Goal: Feedback & Contribution: Submit feedback/report problem

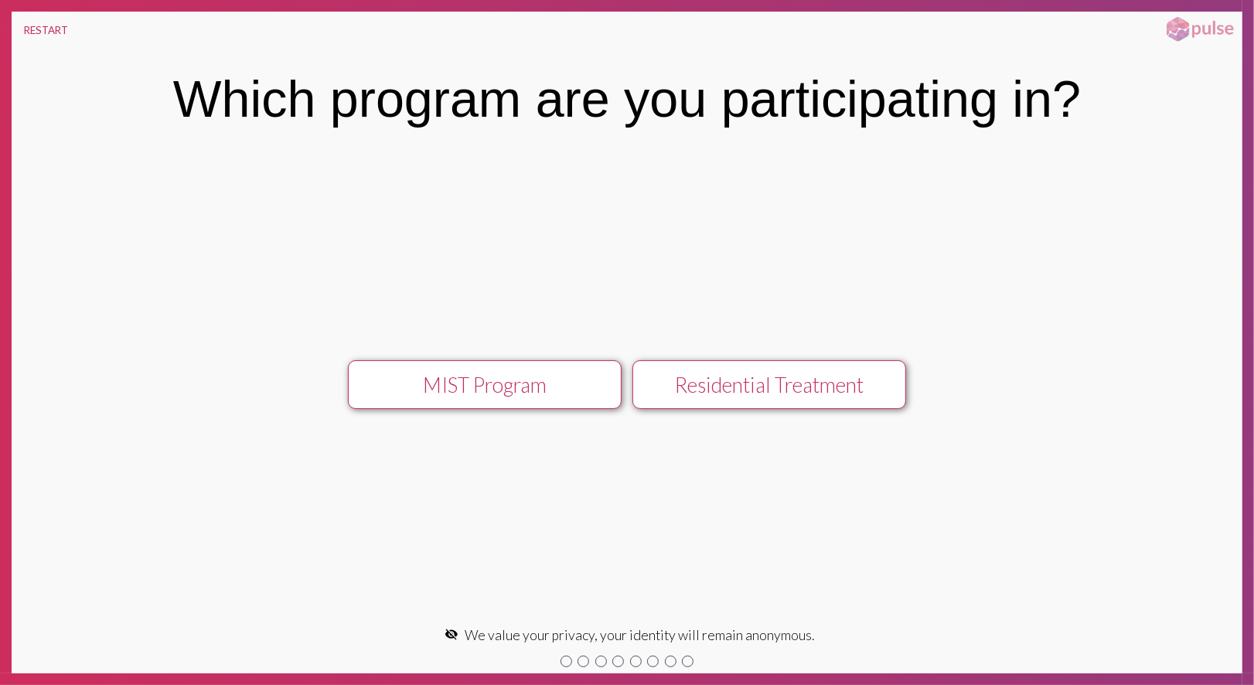
click at [655, 391] on div "Residential Treatment" at bounding box center [768, 385] width 245 height 25
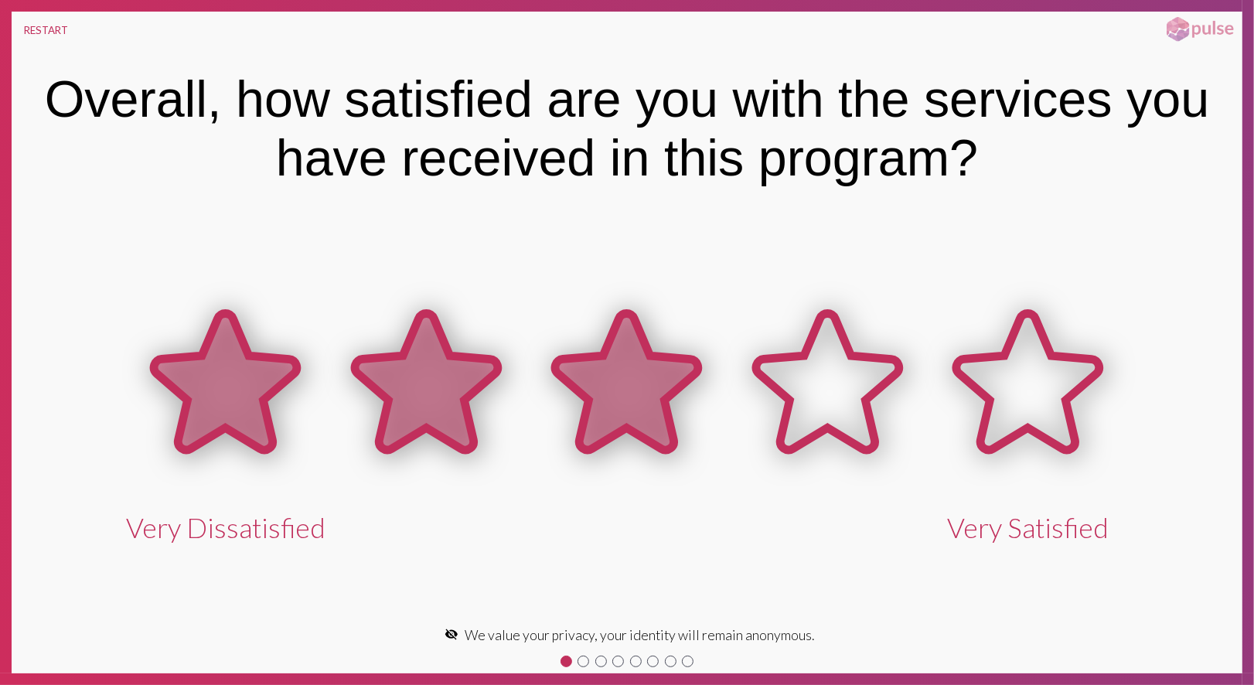
click at [655, 391] on icon at bounding box center [626, 381] width 143 height 137
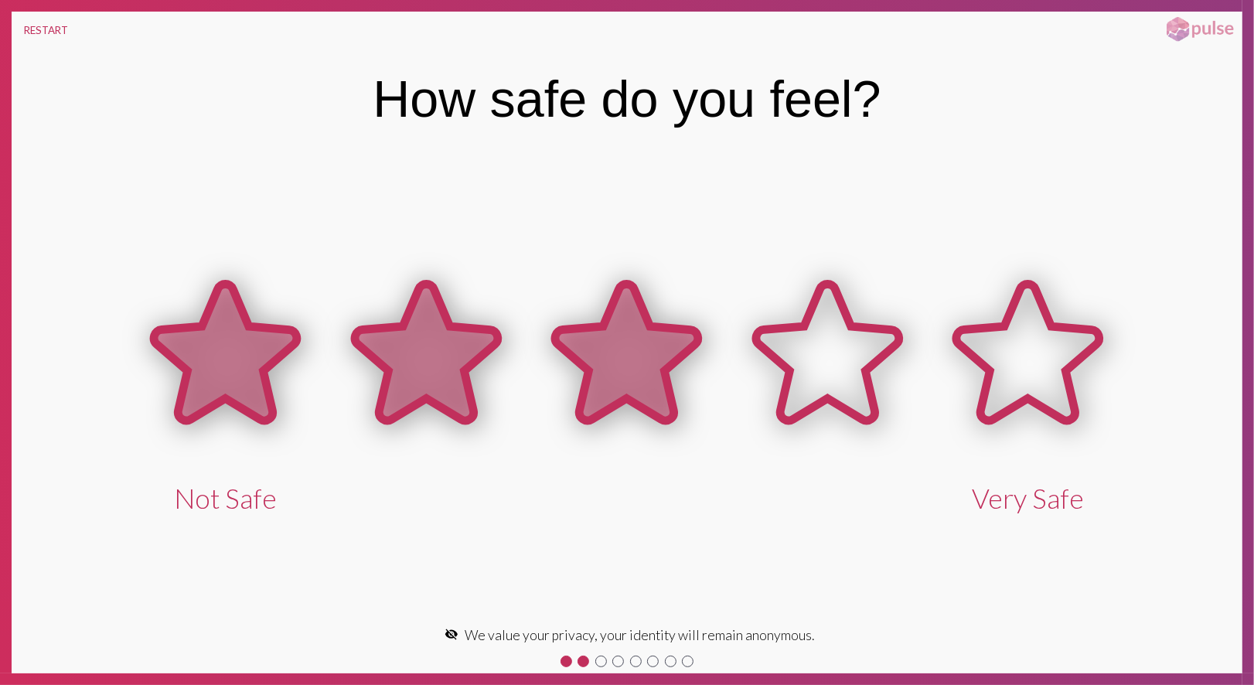
click at [655, 391] on icon at bounding box center [626, 352] width 143 height 137
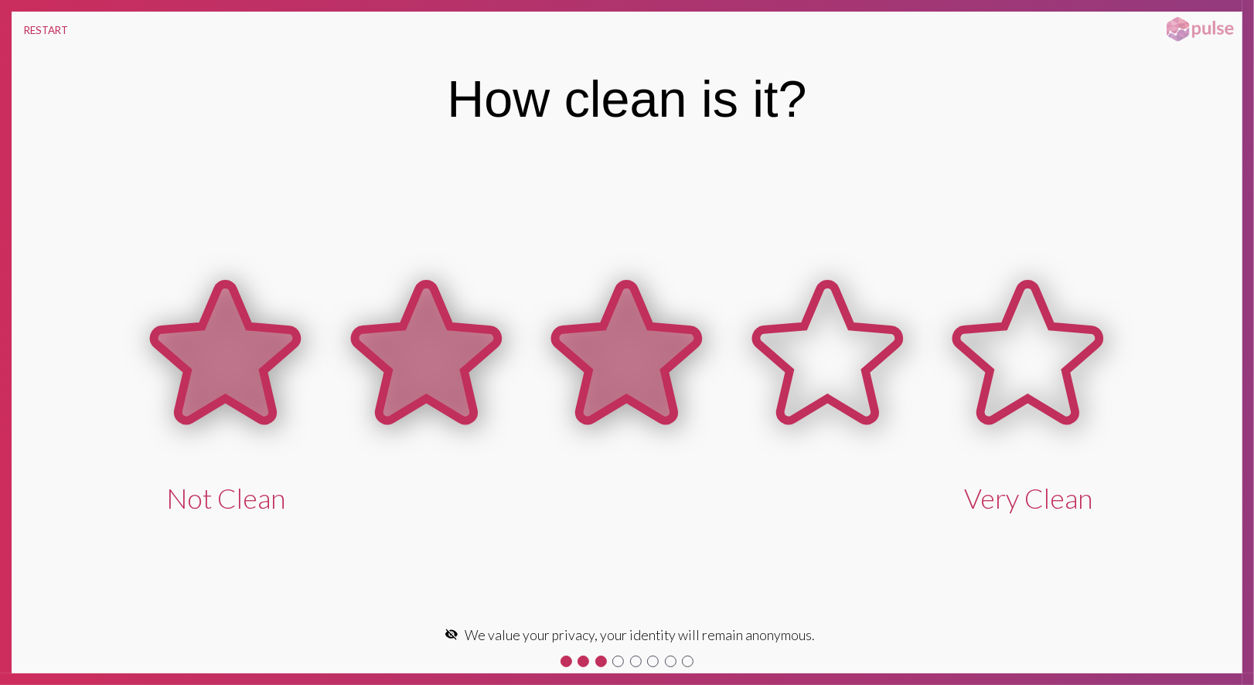
click at [655, 391] on icon at bounding box center [626, 352] width 143 height 137
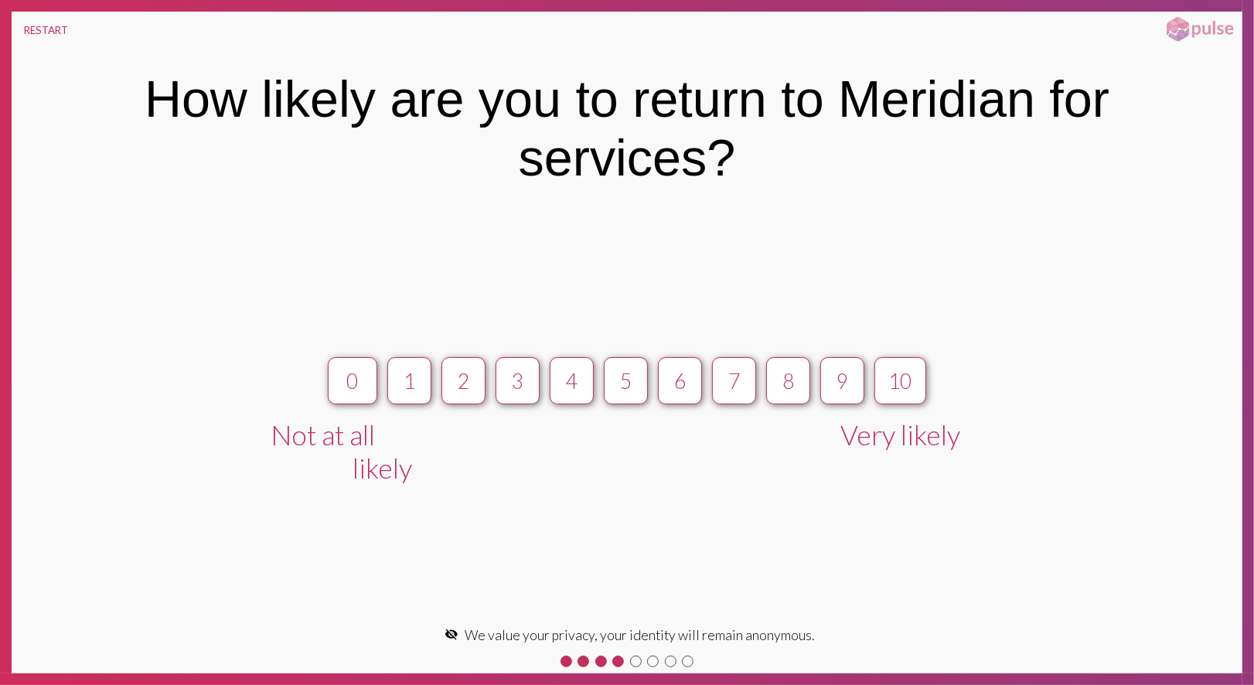
click at [658, 391] on button "6" at bounding box center [680, 380] width 44 height 47
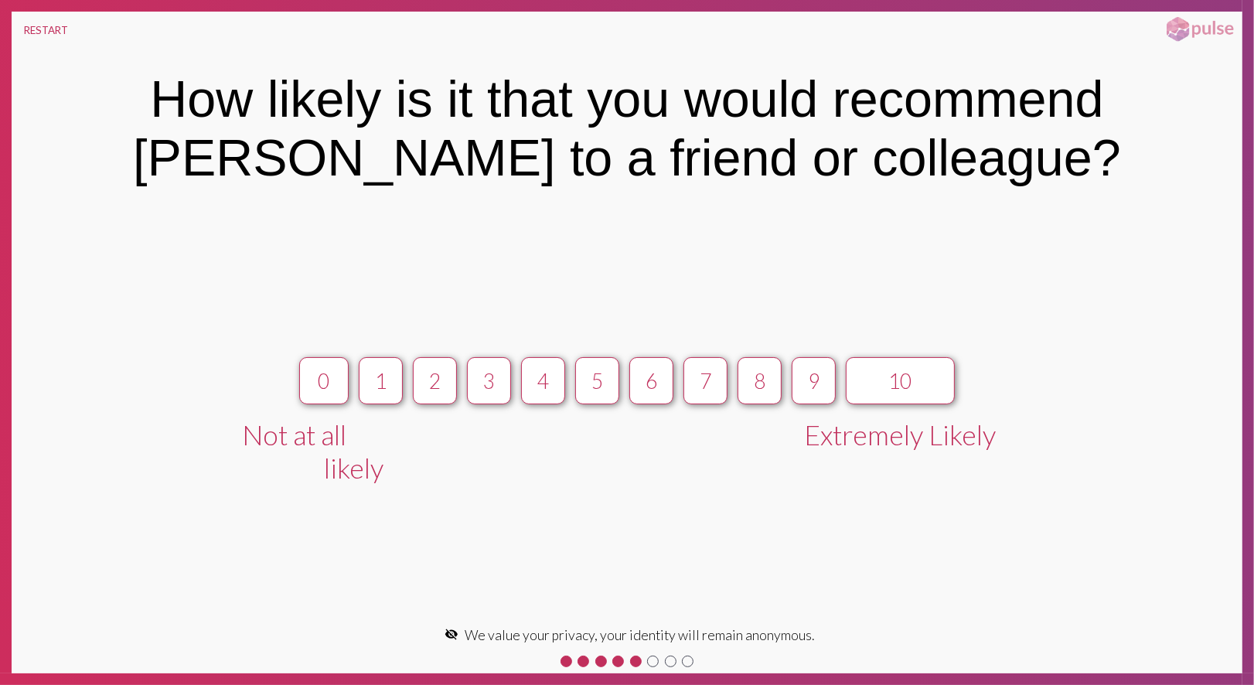
click at [655, 391] on button "6" at bounding box center [651, 380] width 44 height 47
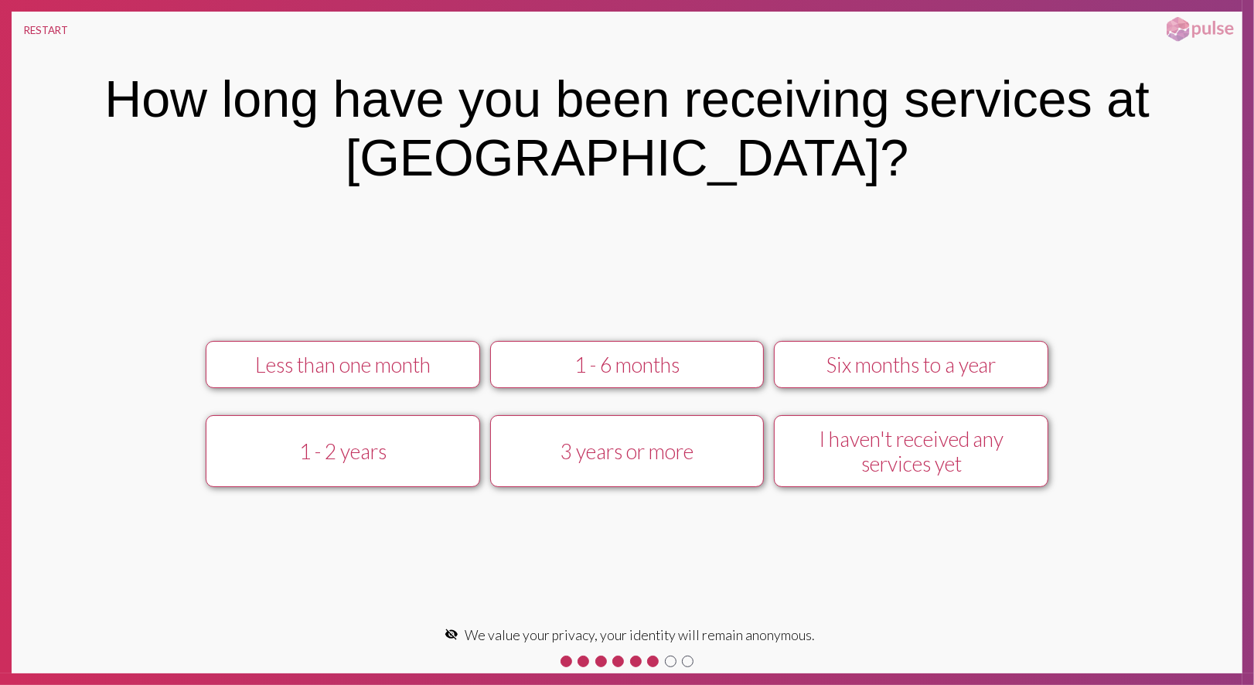
click at [655, 391] on div "Less than one month 1 - 6 months Six months to a year 1 - 2 years 3 years or mo…" at bounding box center [627, 414] width 1067 height 173
click at [659, 385] on button "1 - 6 months" at bounding box center [627, 364] width 274 height 47
